Goal: Information Seeking & Learning: Learn about a topic

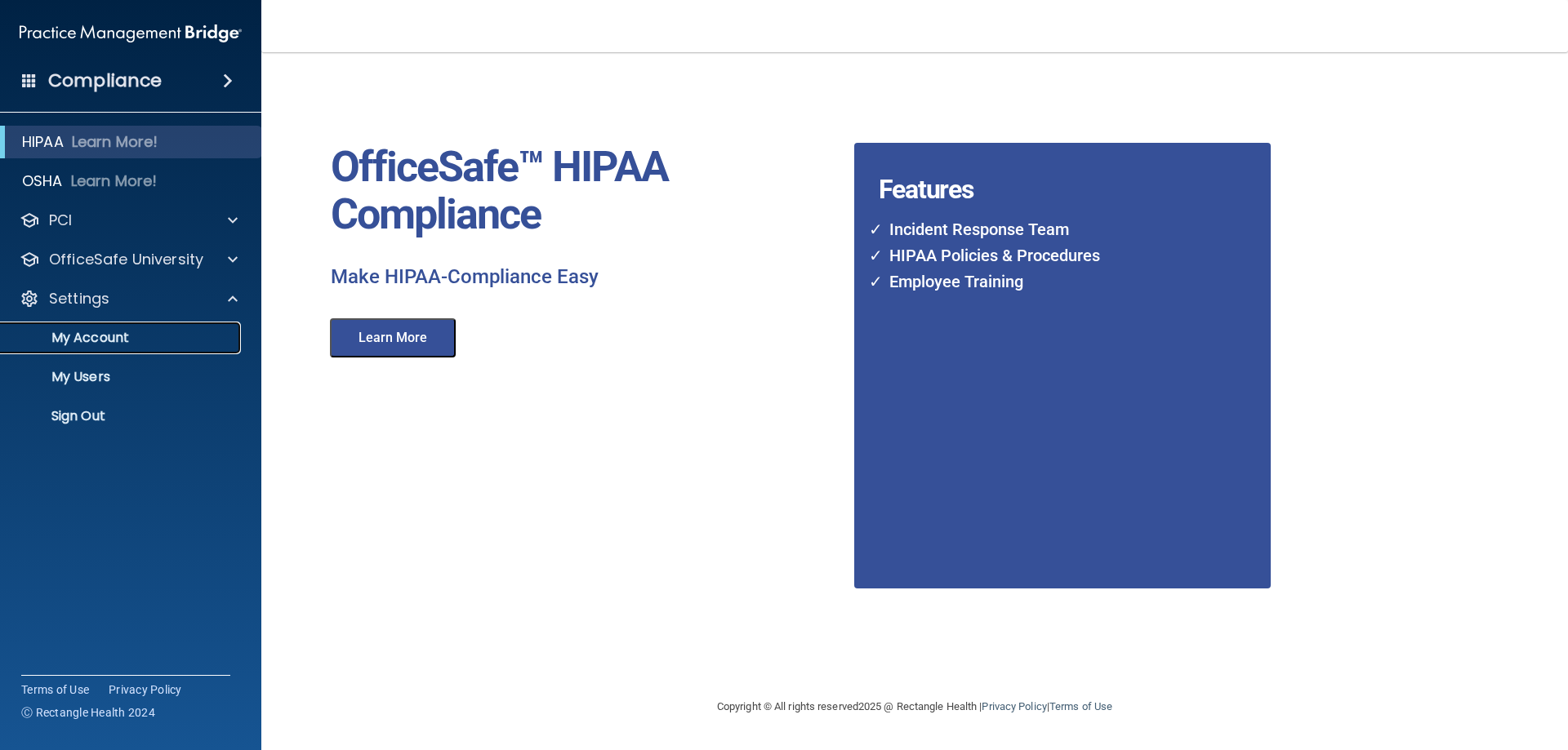
click at [144, 340] on p "My Account" at bounding box center [122, 338] width 223 height 16
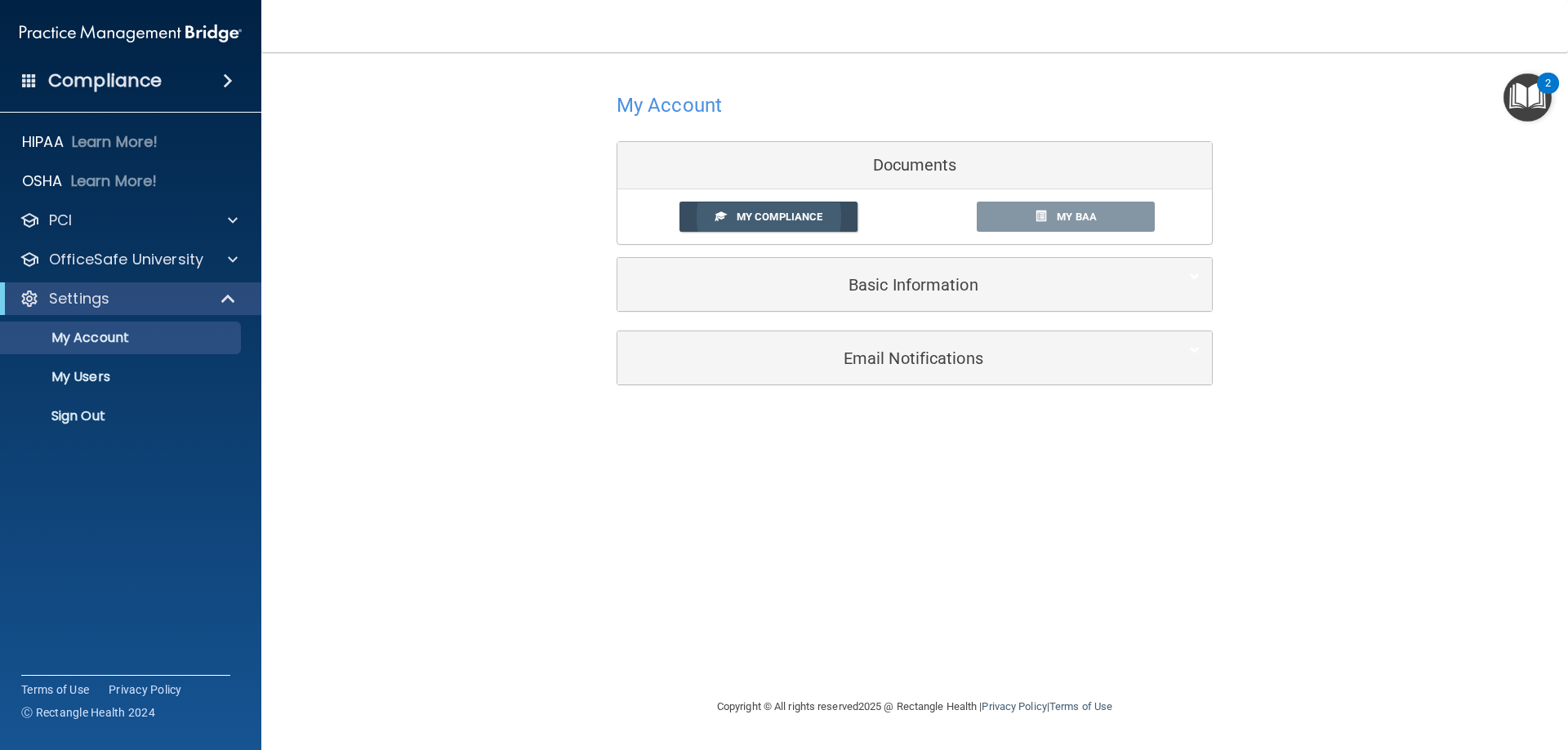
click at [757, 215] on span "My Compliance" at bounding box center [779, 217] width 86 height 13
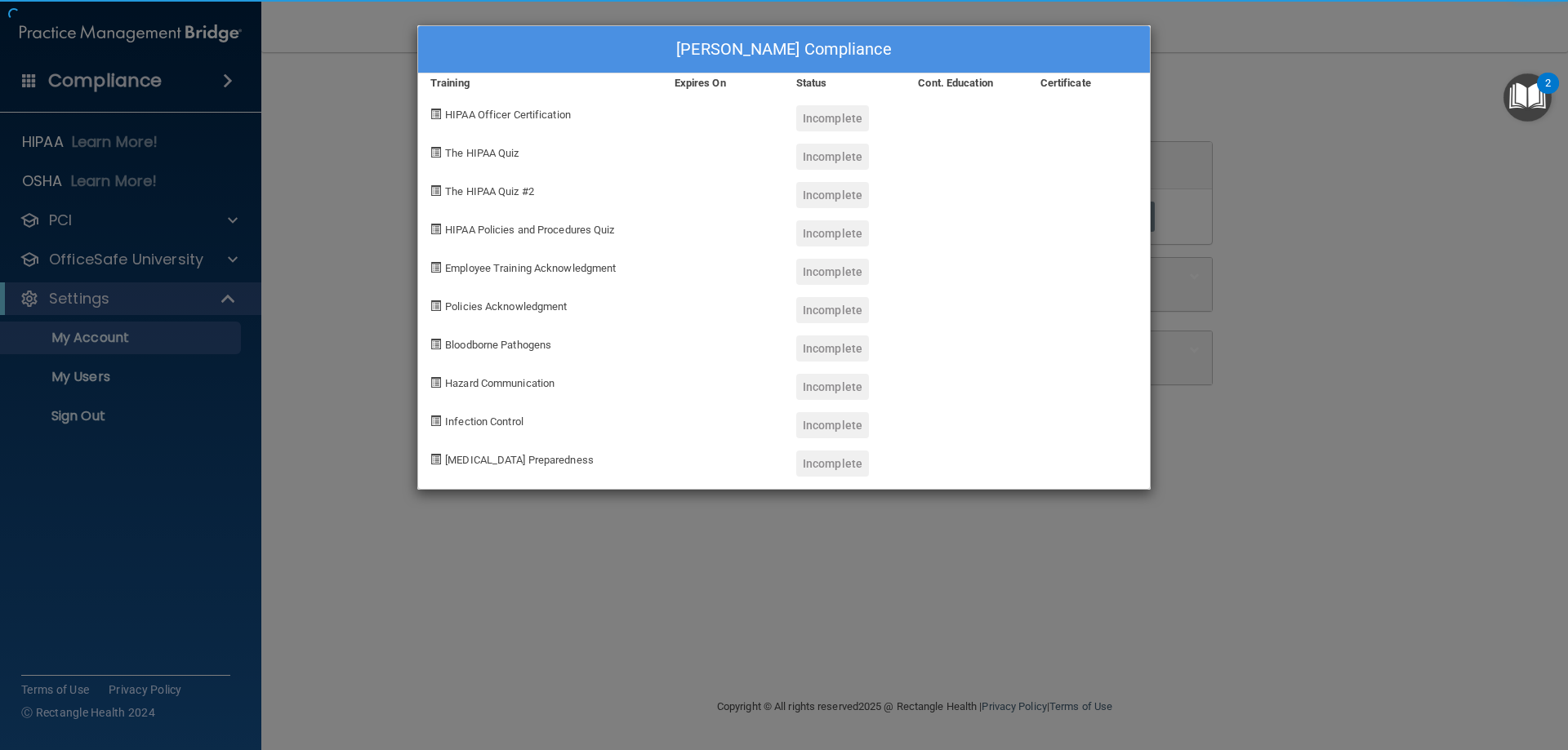
click at [881, 273] on div "[PERSON_NAME] Compliance Training Expires On Status Cont. Education Certificate…" at bounding box center [784, 257] width 734 height 465
click at [510, 115] on span "HIPAA Officer Certification" at bounding box center [508, 114] width 126 height 13
click at [431, 113] on span at bounding box center [436, 113] width 11 height 11
click at [1198, 60] on div "[PERSON_NAME] Compliance Training Expires On Status Cont. Education Certificate…" at bounding box center [784, 375] width 1568 height 750
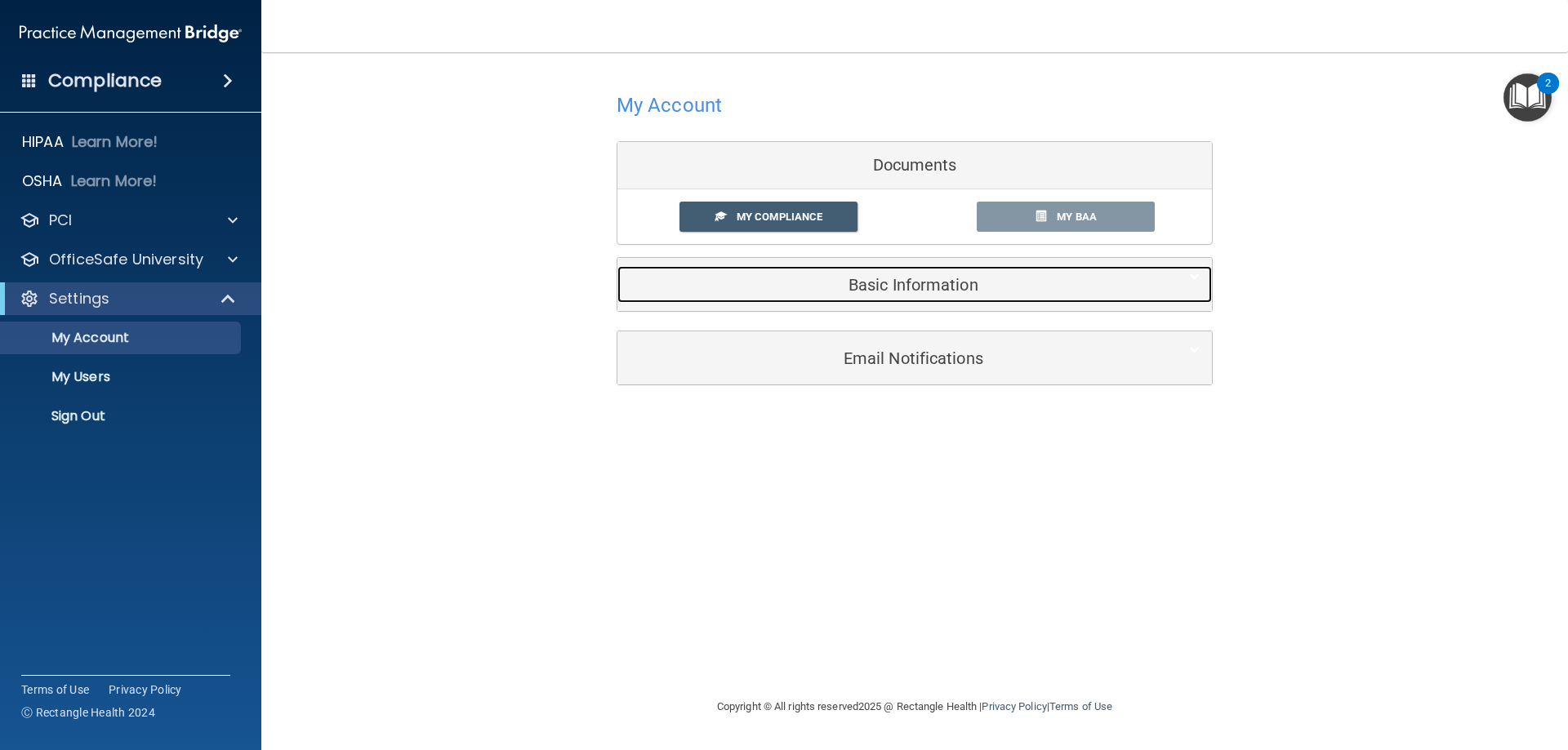
click at [946, 285] on h5 "Basic Information" at bounding box center [890, 285] width 520 height 18
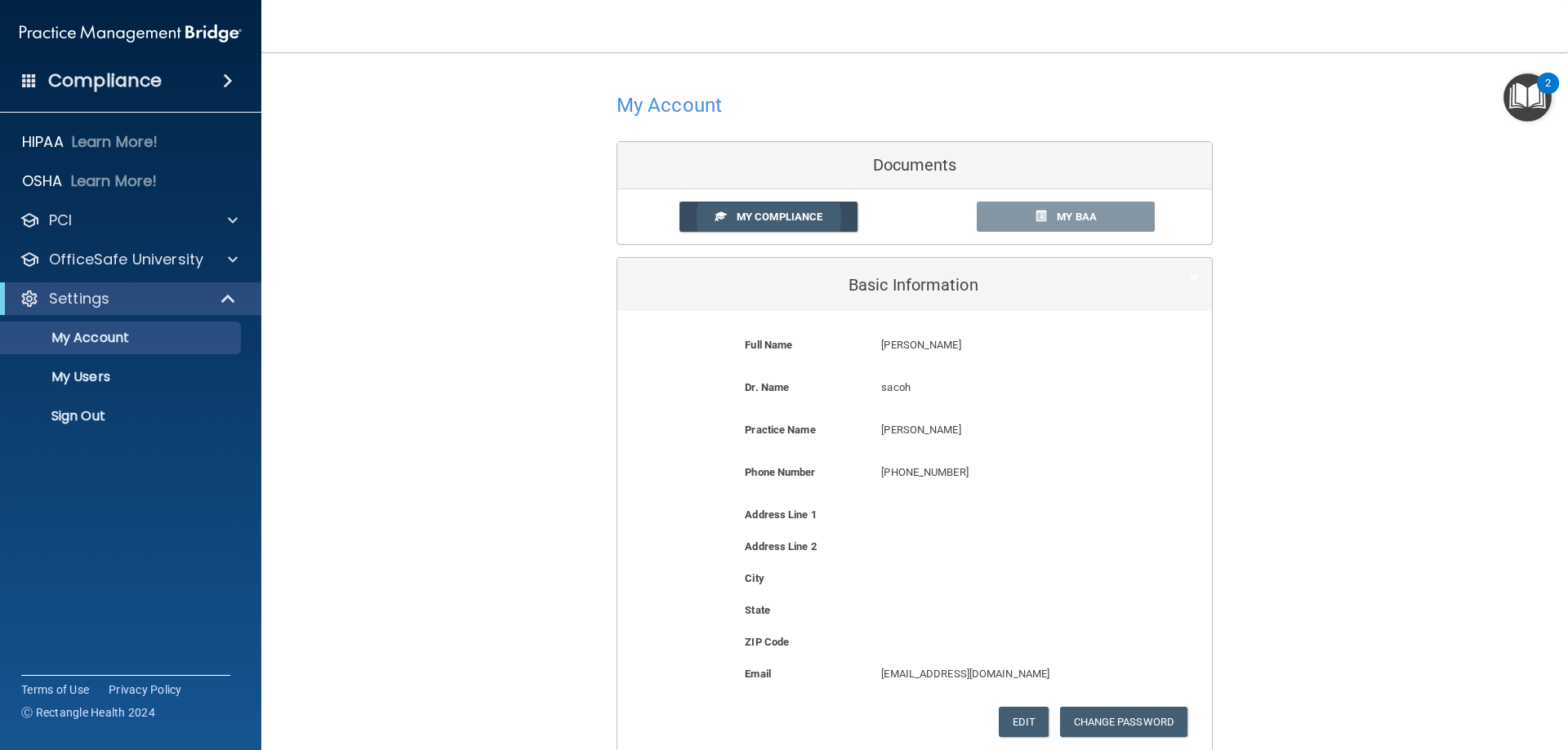
click at [788, 217] on span "My Compliance" at bounding box center [779, 217] width 86 height 13
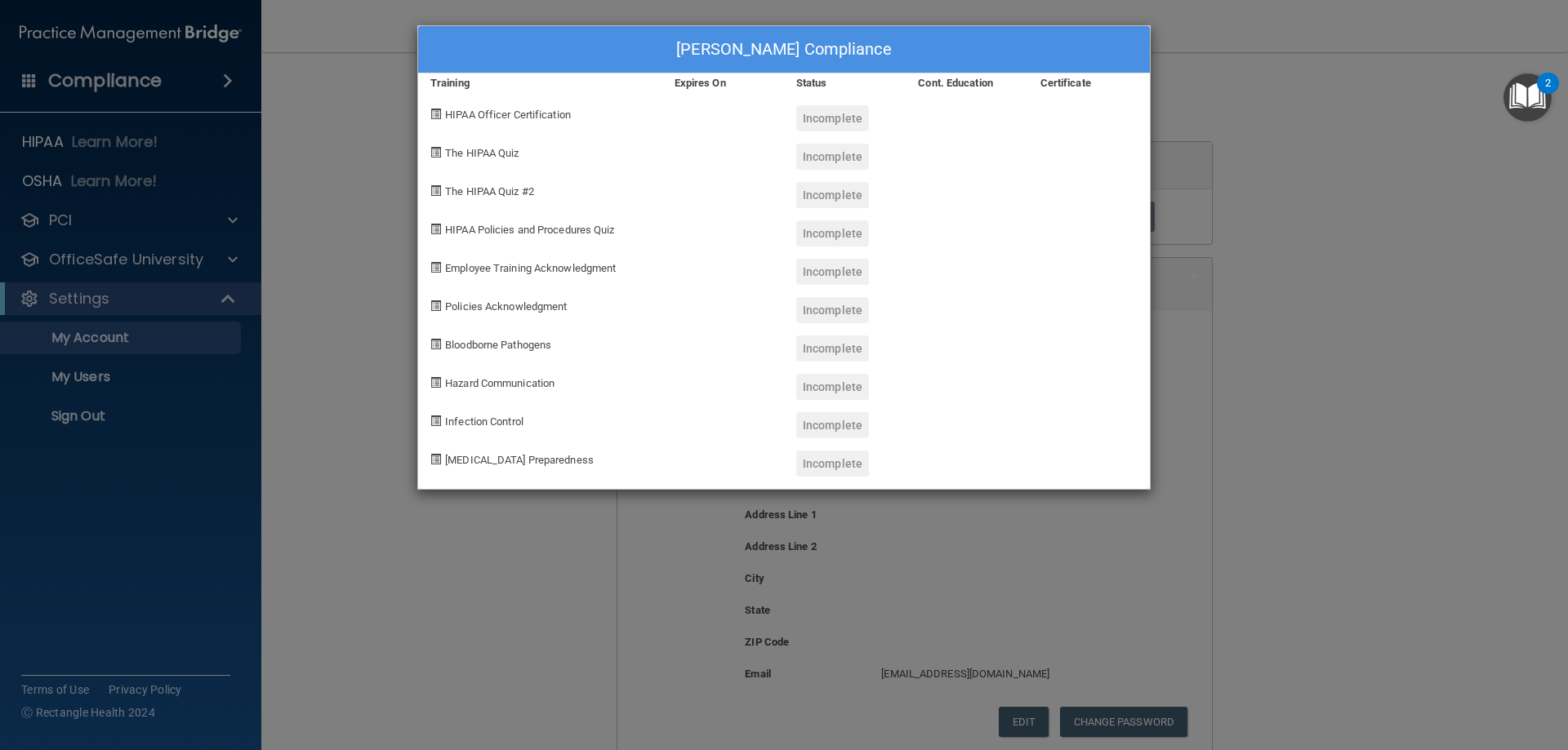
drag, startPoint x: 458, startPoint y: 191, endPoint x: 781, endPoint y: 194, distance: 323.0
click at [463, 192] on span "The HIPAA Quiz #2" at bounding box center [490, 192] width 89 height 13
click at [502, 187] on span "The HIPAA Quiz #2" at bounding box center [490, 192] width 89 height 13
click at [1324, 289] on div "[PERSON_NAME] Compliance Training Expires On Status Cont. Education Certificate…" at bounding box center [784, 375] width 1568 height 750
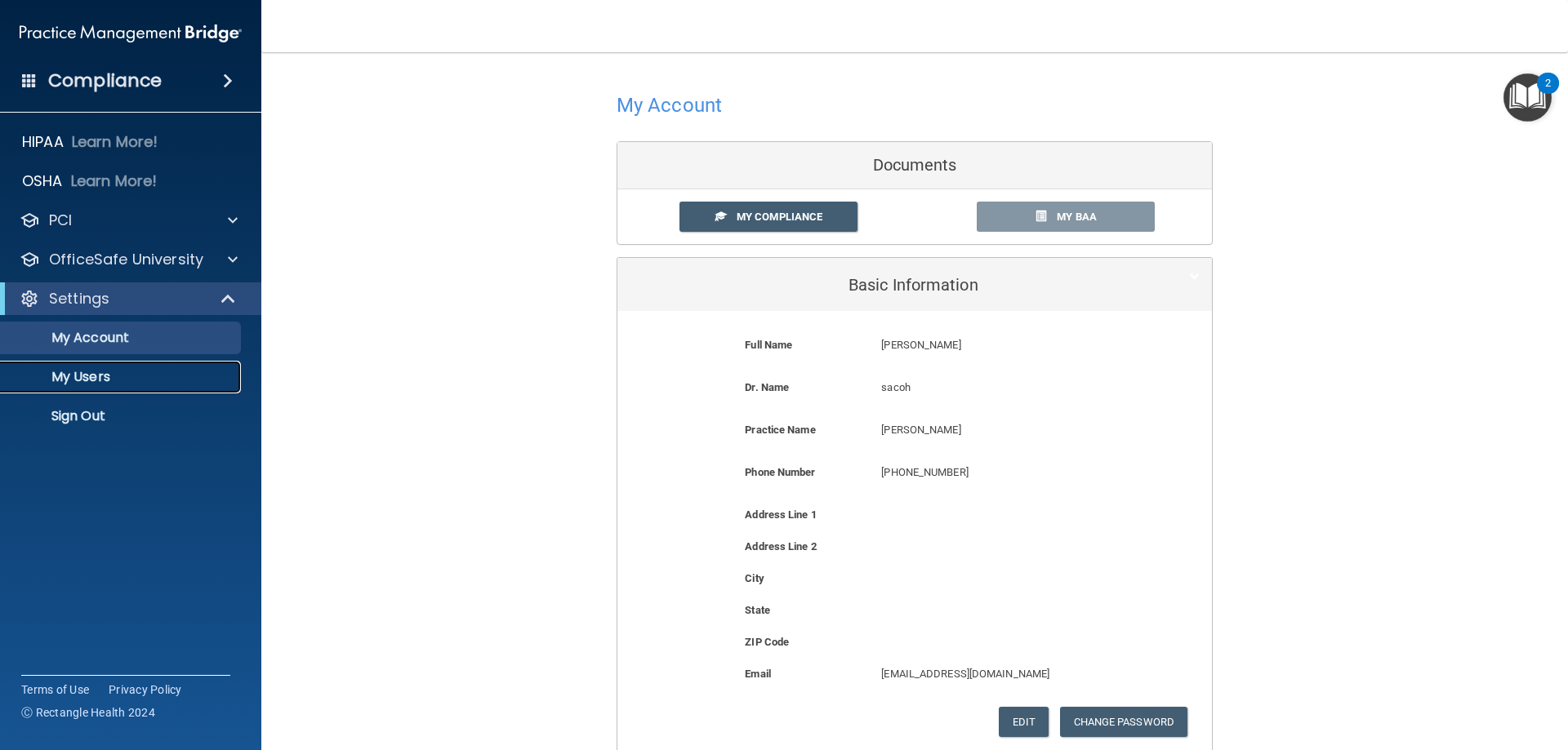
click at [97, 378] on p "My Users" at bounding box center [122, 376] width 223 height 16
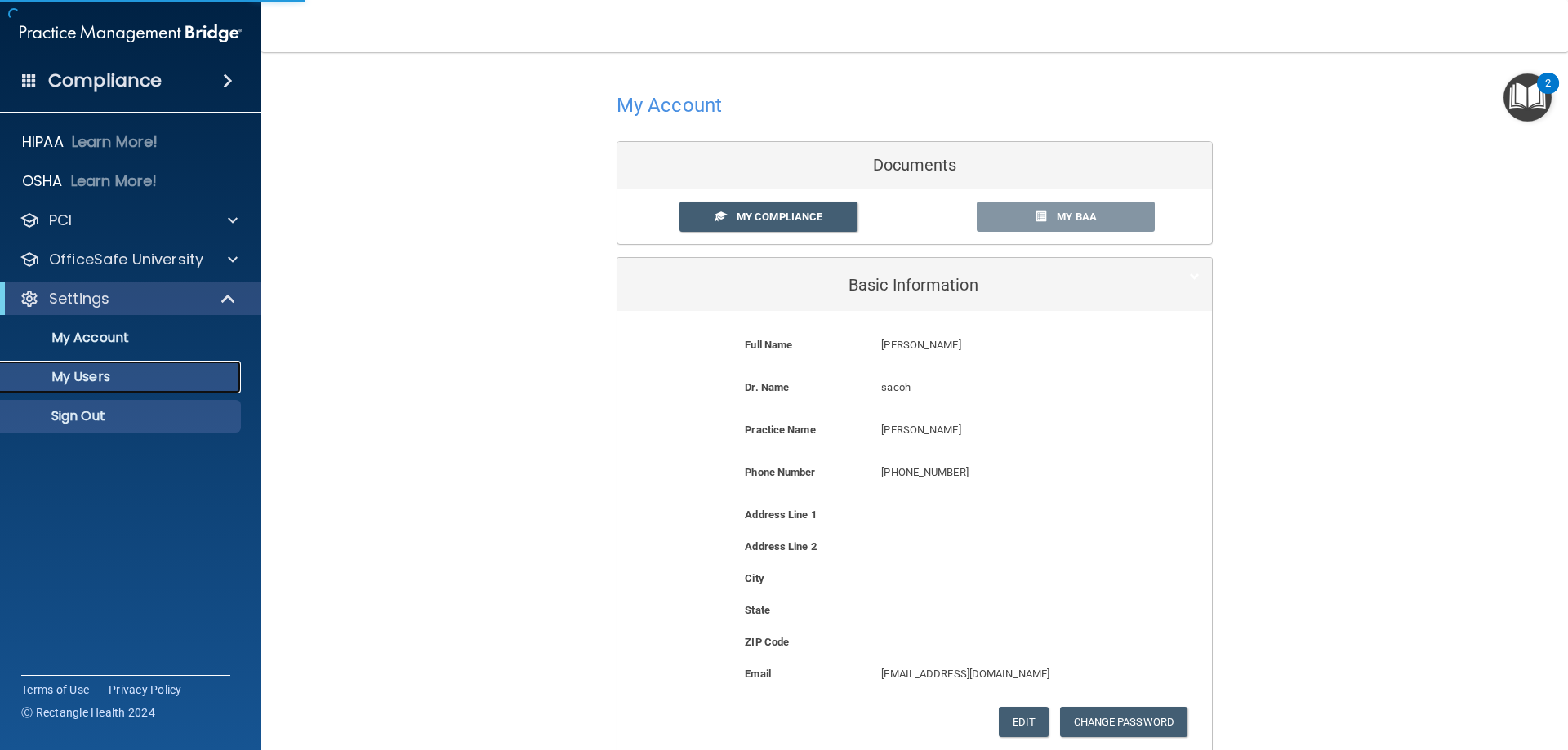
select select "20"
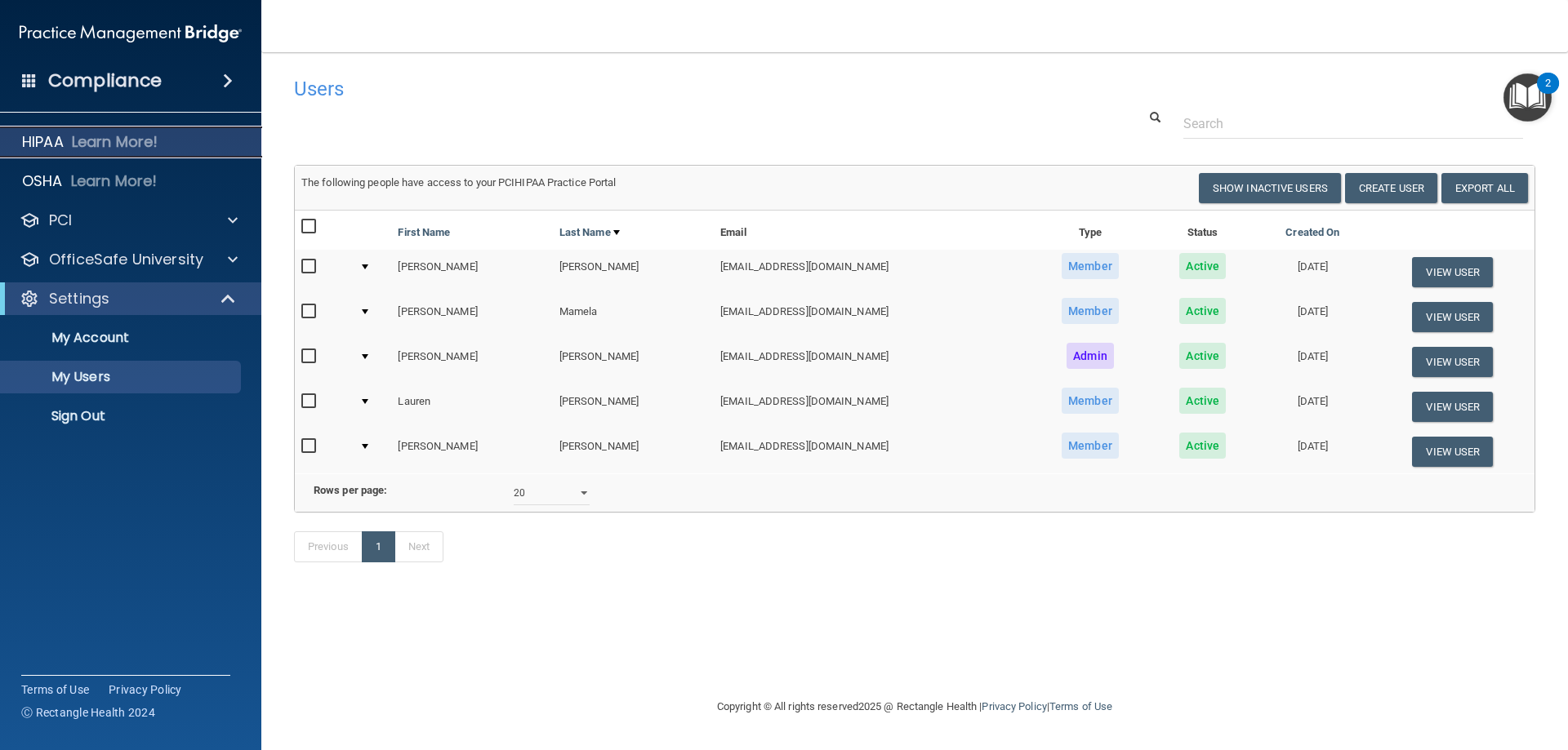
click at [128, 138] on p "Learn More!" at bounding box center [114, 142] width 86 height 19
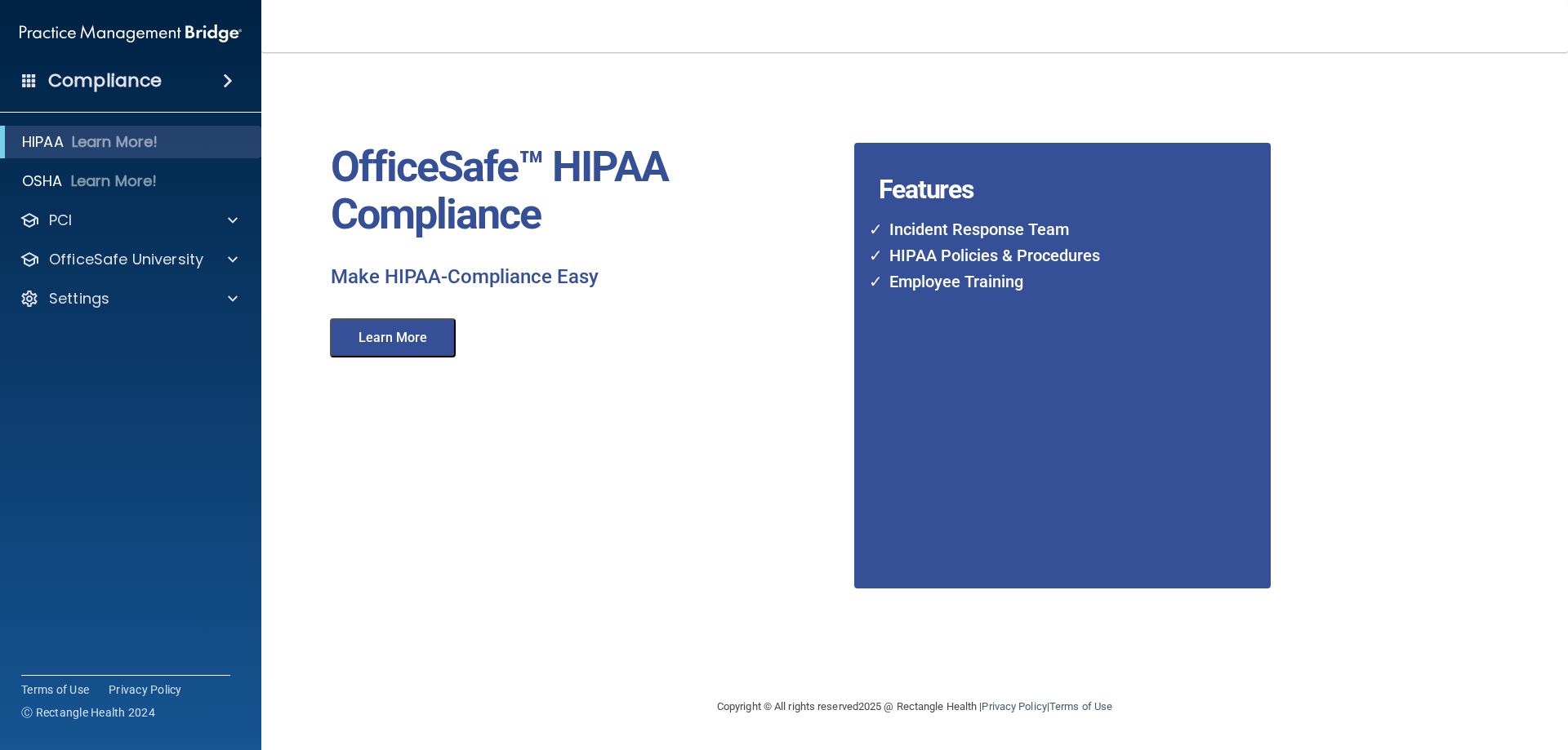
click at [142, 77] on h4 "Compliance" at bounding box center [105, 81] width 113 height 23
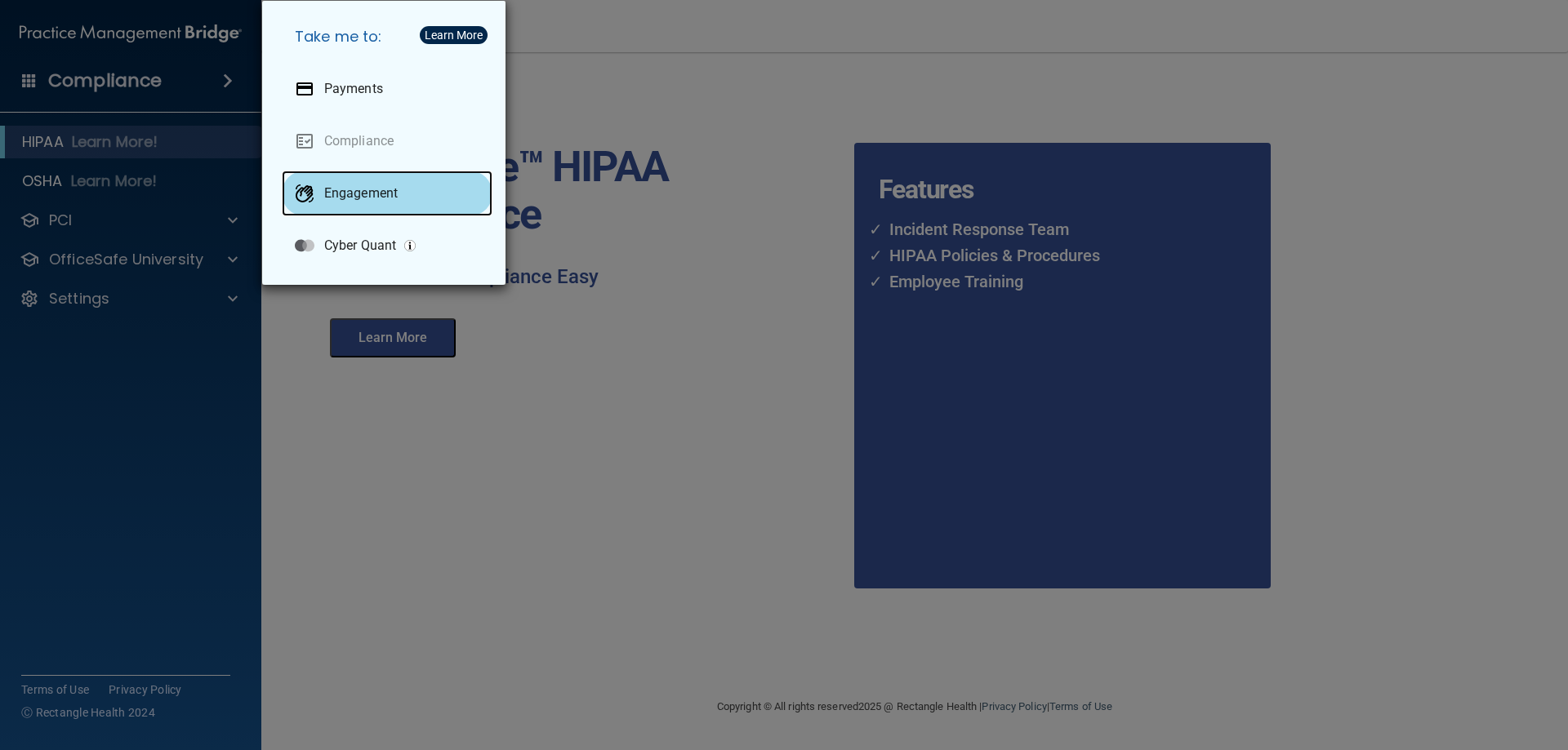
click at [346, 195] on p "Engagement" at bounding box center [361, 194] width 74 height 16
click at [630, 108] on div "Take me to: Payments Compliance Engagement Cyber Quant" at bounding box center [784, 375] width 1568 height 750
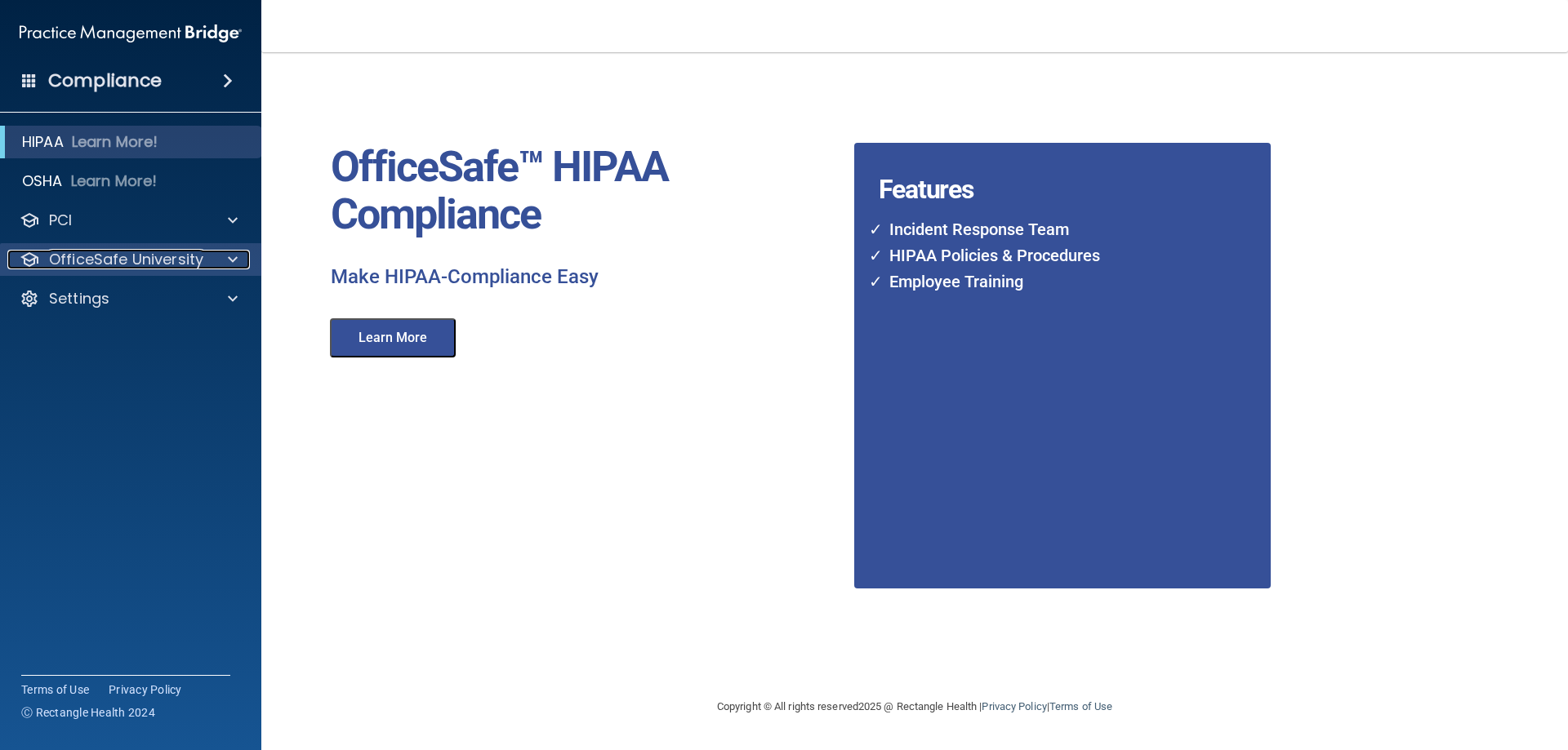
click at [110, 254] on p "OfficeSafe University" at bounding box center [126, 259] width 154 height 19
